Goal: Check status

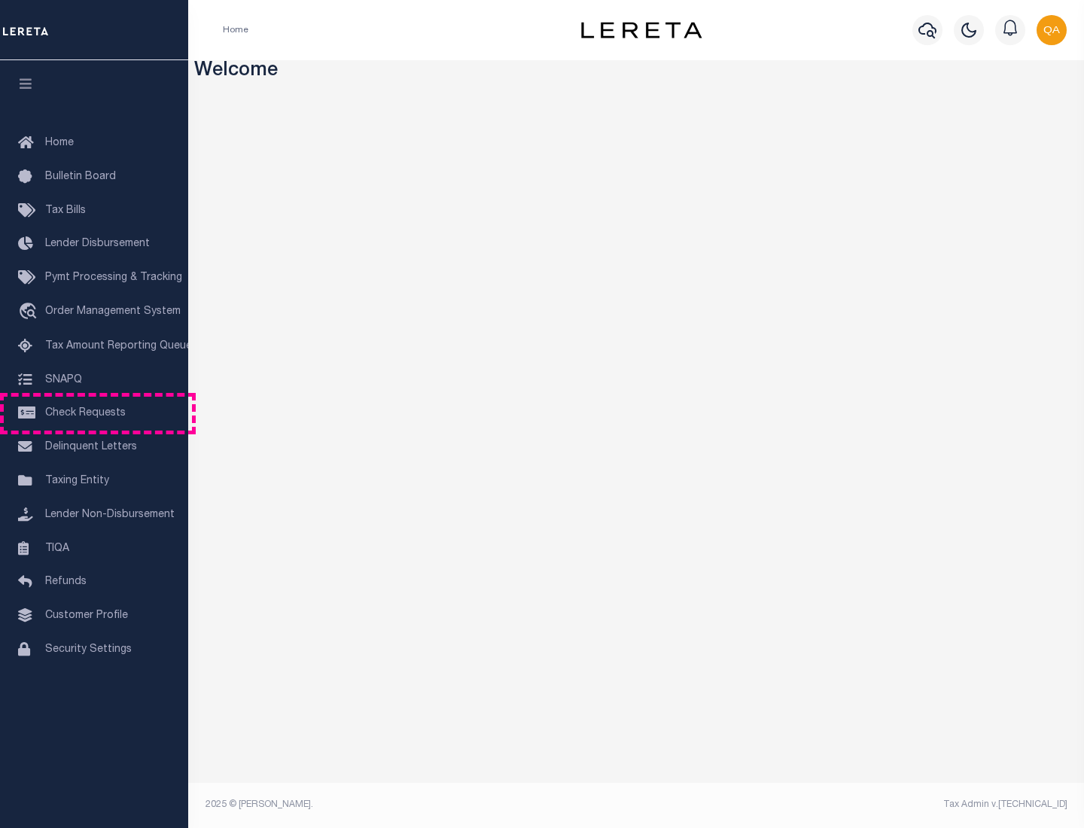
click at [94, 413] on span "Check Requests" at bounding box center [85, 413] width 81 height 11
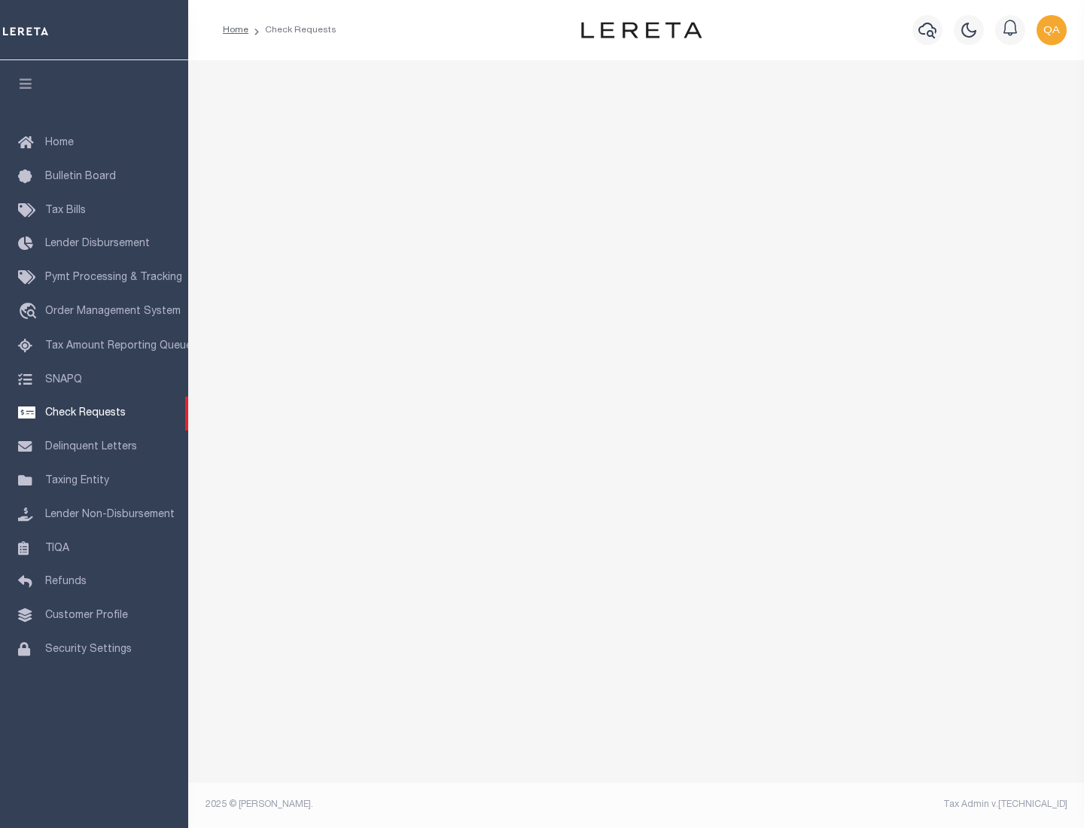
select select "50"
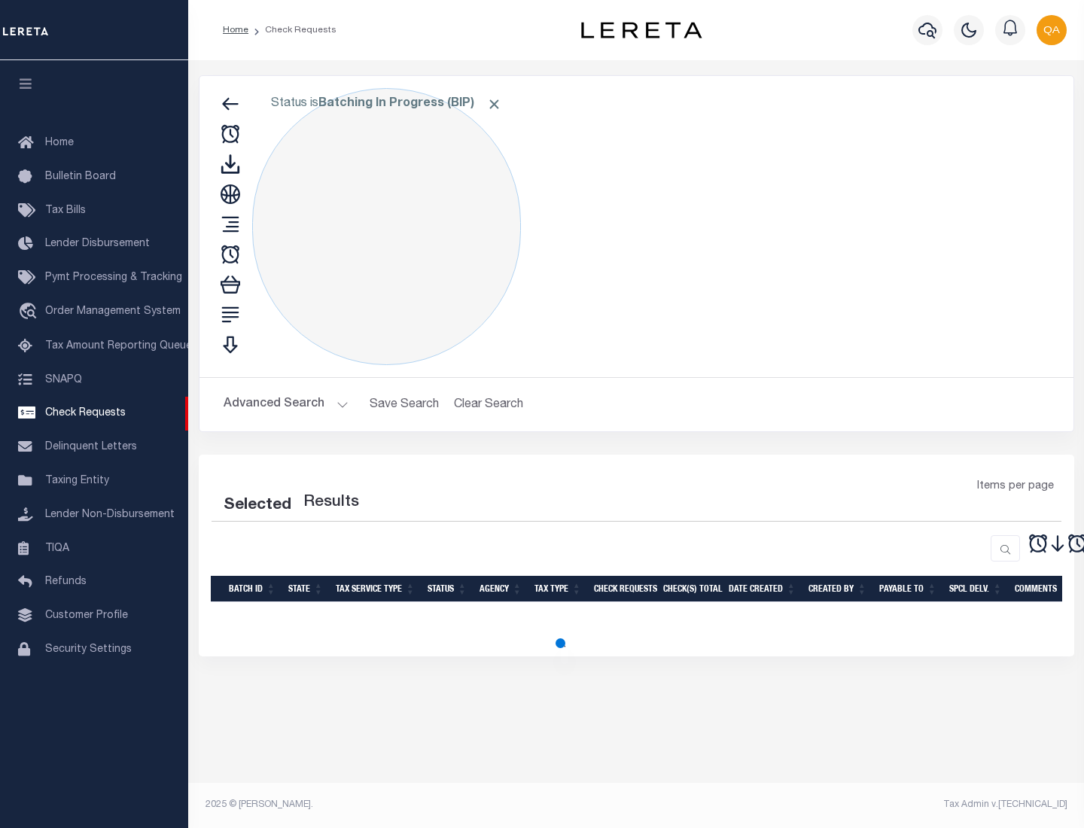
select select "50"
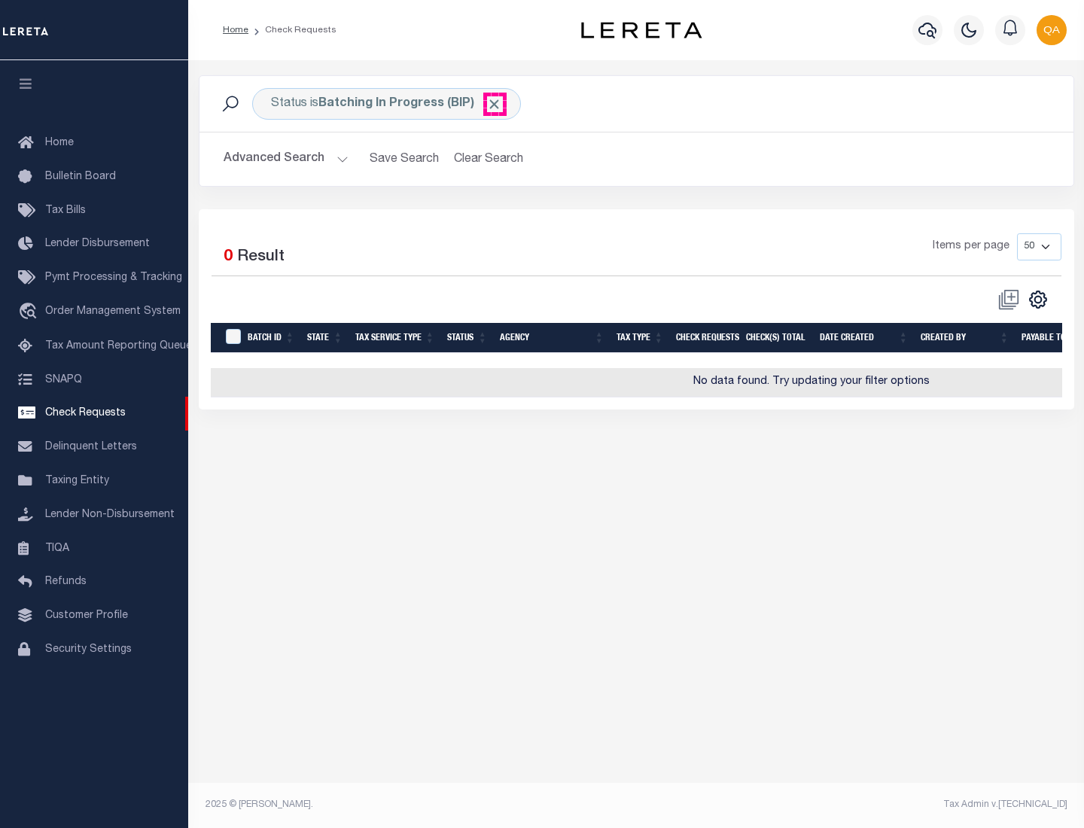
click at [494, 104] on span "Click to Remove" at bounding box center [494, 104] width 16 height 16
